Goal: Check status: Check status

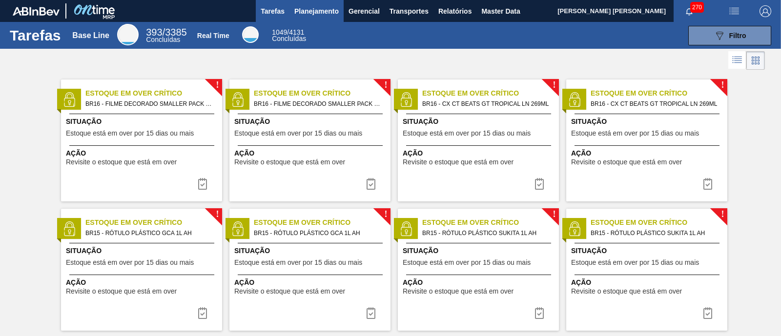
click at [324, 17] on button "Planejamento" at bounding box center [316, 11] width 54 height 22
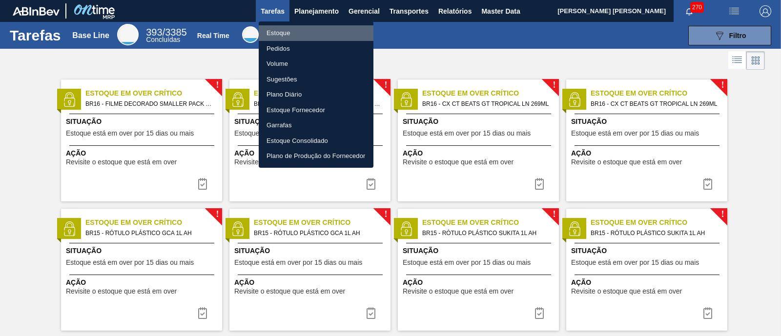
click at [293, 32] on li "Estoque" at bounding box center [316, 33] width 115 height 16
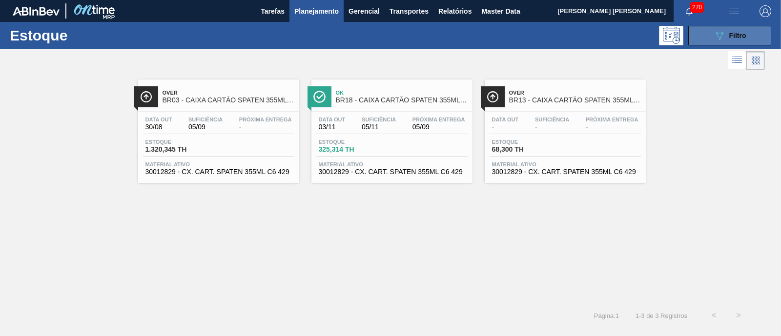
click at [743, 35] on span "Filtro" at bounding box center [737, 36] width 17 height 8
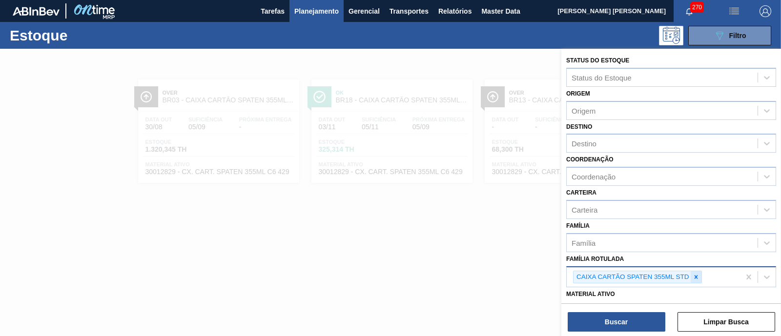
click at [698, 277] on icon at bounding box center [695, 277] width 7 height 7
click at [667, 276] on div "Família Rotulada" at bounding box center [661, 276] width 191 height 14
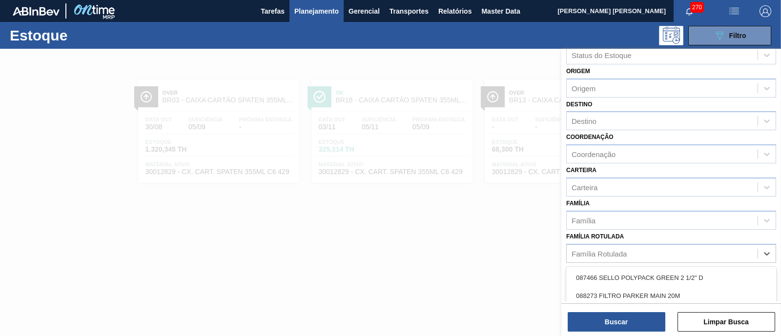
scroll to position [6, 0]
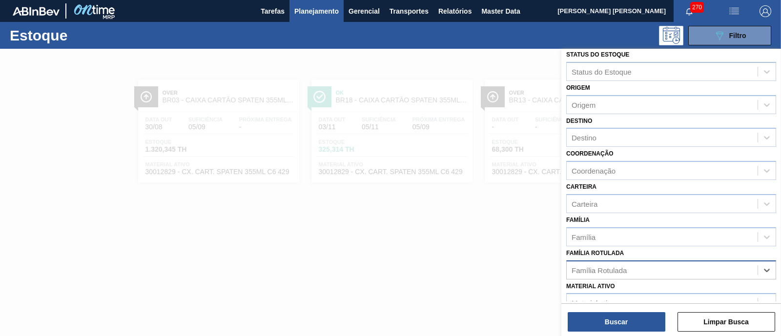
click at [639, 265] on div "Família Rotulada" at bounding box center [661, 270] width 191 height 14
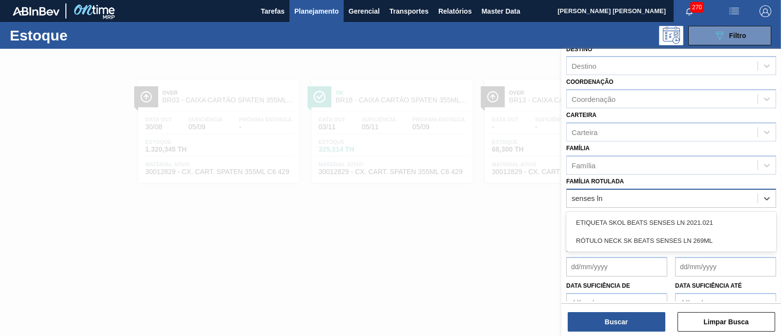
scroll to position [79, 0]
type Rotulada "senses"
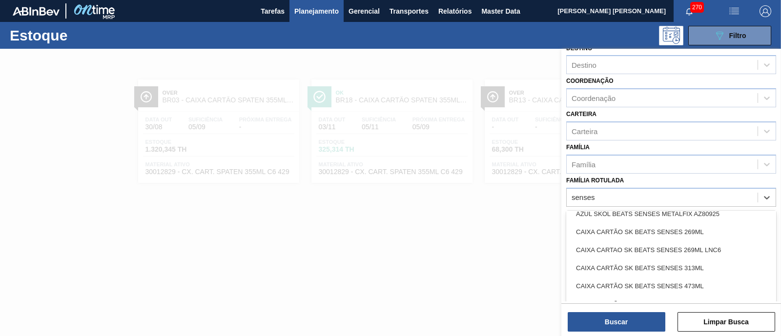
scroll to position [10, 0]
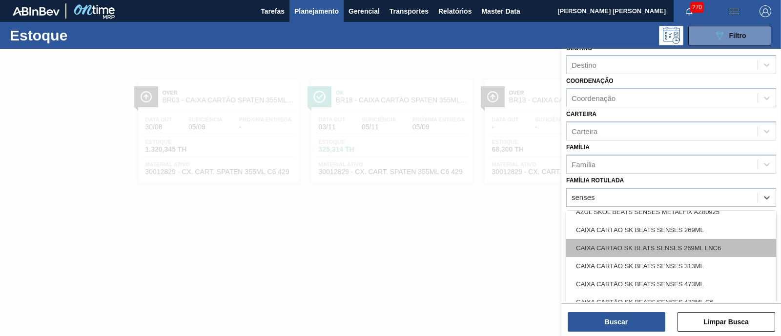
click at [624, 242] on div "CAIXA CARTAO SK BEATS SENSES 269ML LNC6" at bounding box center [671, 248] width 210 height 18
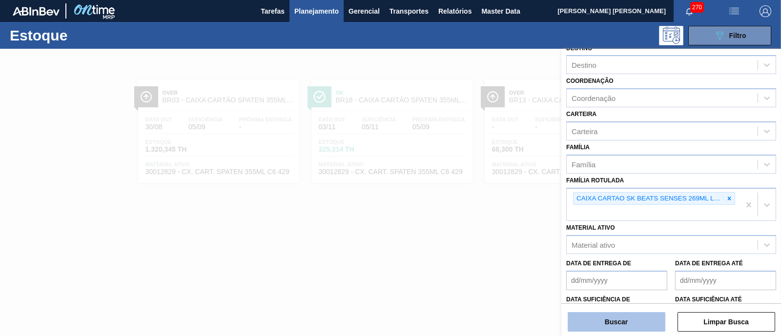
click at [629, 323] on button "Buscar" at bounding box center [616, 322] width 98 height 20
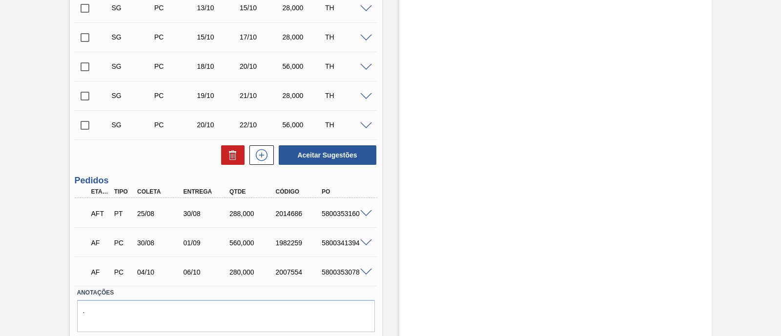
scroll to position [348, 0]
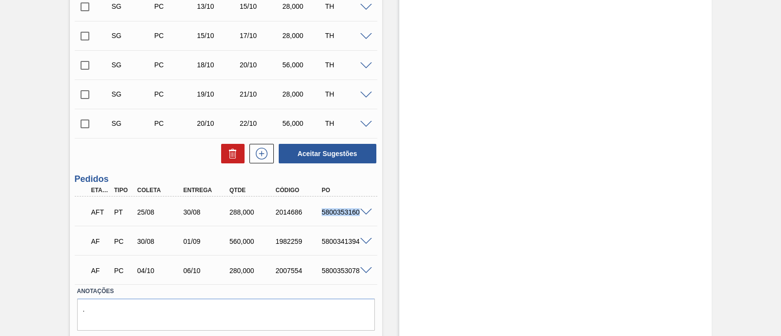
drag, startPoint x: 320, startPoint y: 215, endPoint x: 366, endPoint y: 221, distance: 46.8
click at [366, 221] on div "AFT PT 25/08 30/08 288,000 2014686 5800353160" at bounding box center [226, 211] width 302 height 24
copy div "5800353160"
